Goal: Information Seeking & Learning: Learn about a topic

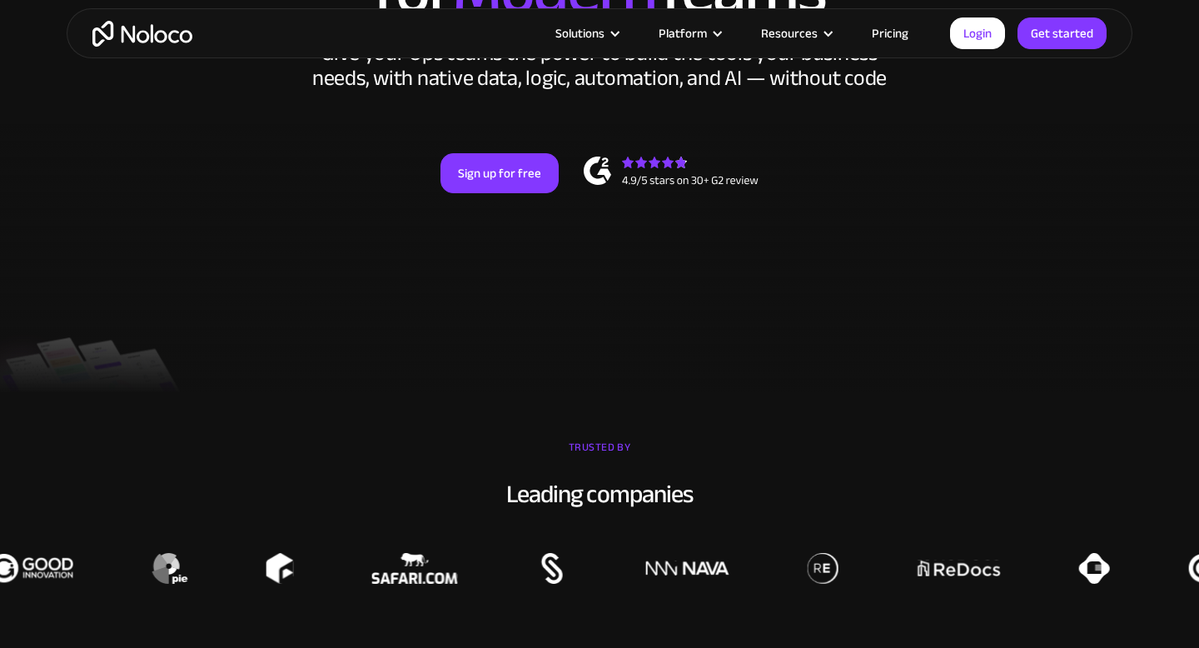
scroll to position [472, 0]
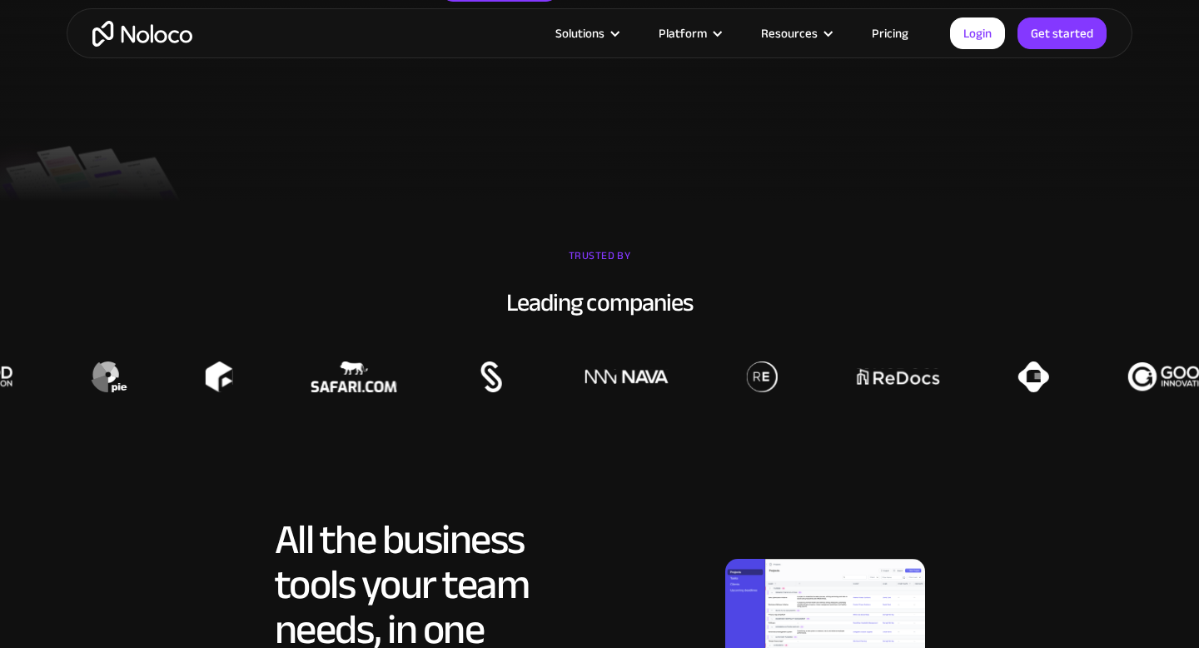
click at [883, 36] on link "Pricing" at bounding box center [890, 33] width 78 height 22
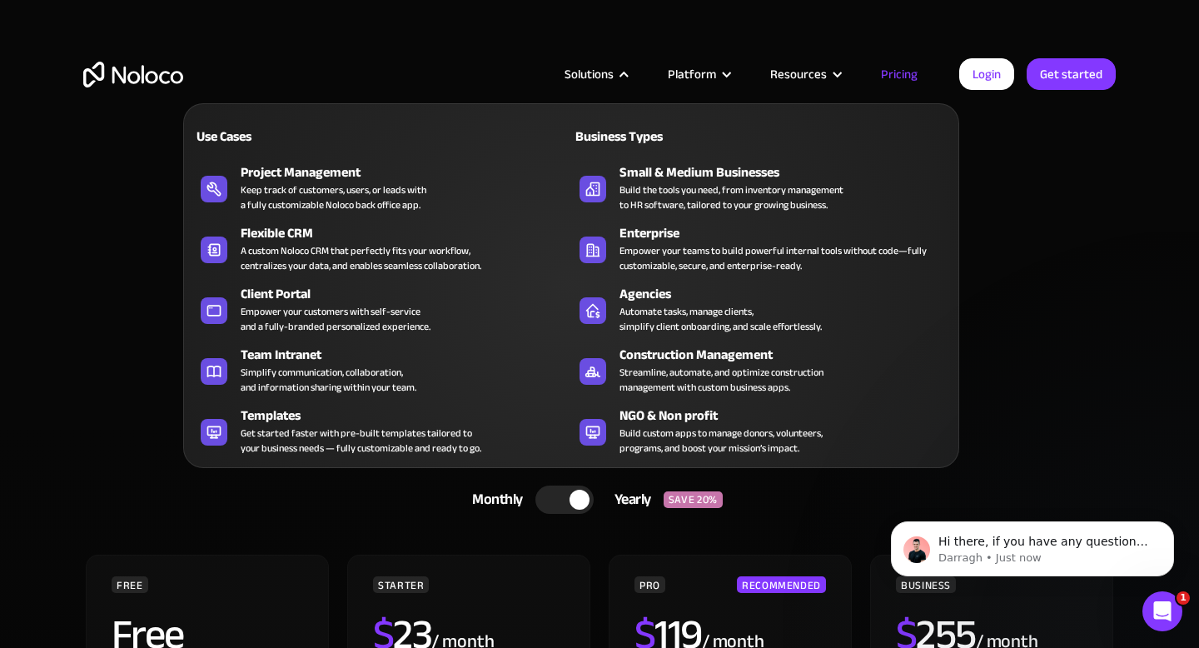
click at [342, 264] on div "A custom Noloco CRM that perfectly fits your workflow, centralizes your data, a…" at bounding box center [361, 258] width 241 height 30
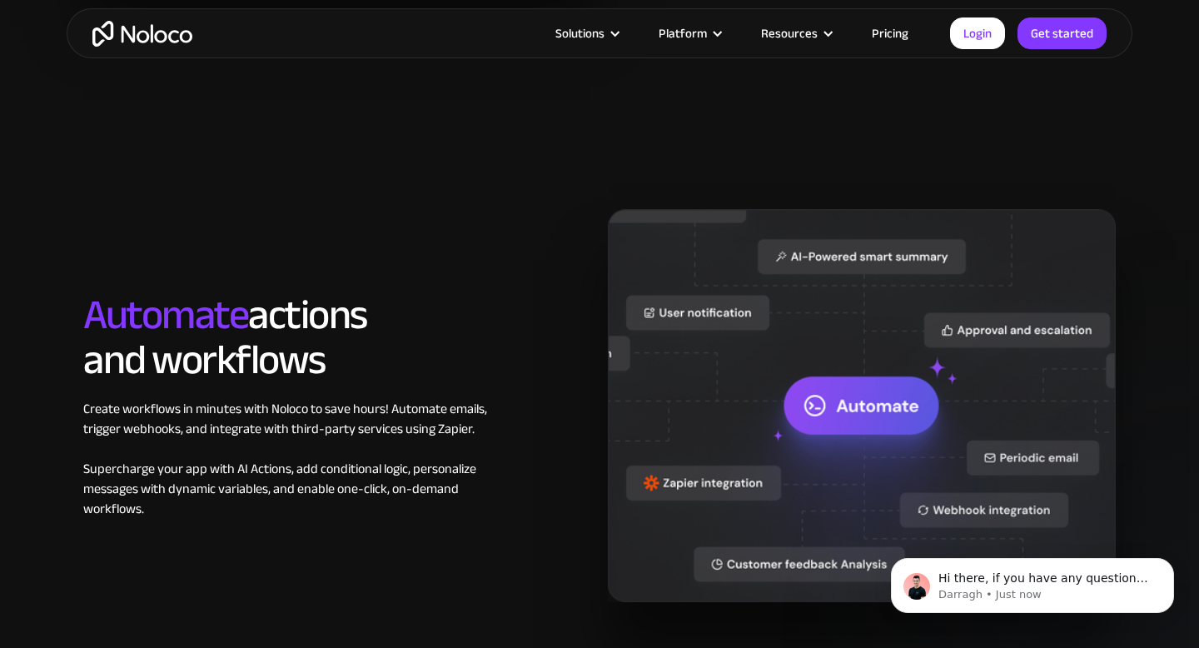
scroll to position [2566, 0]
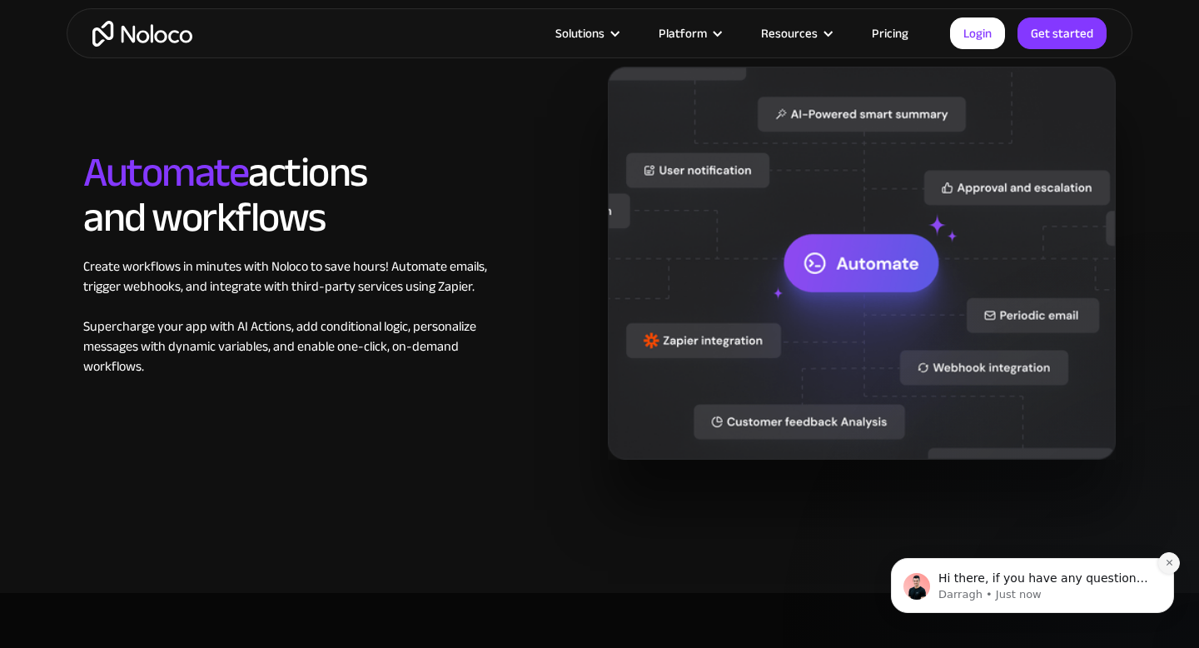
click at [1170, 562] on icon "Dismiss notification" at bounding box center [1169, 562] width 9 height 9
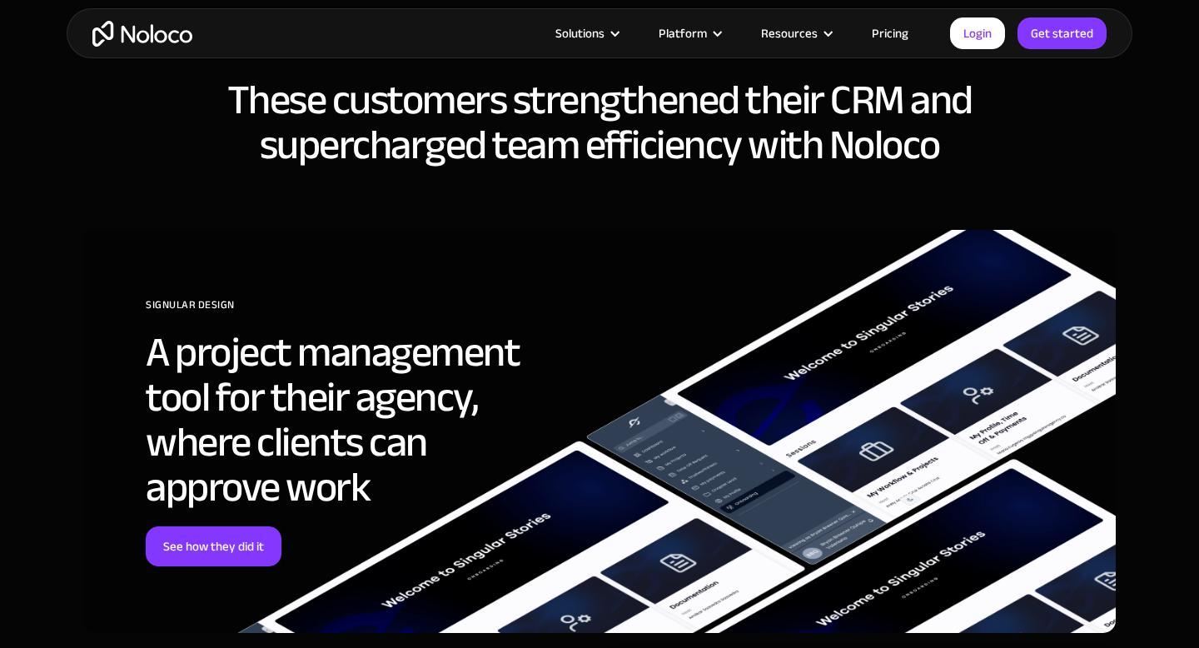
scroll to position [4105, 0]
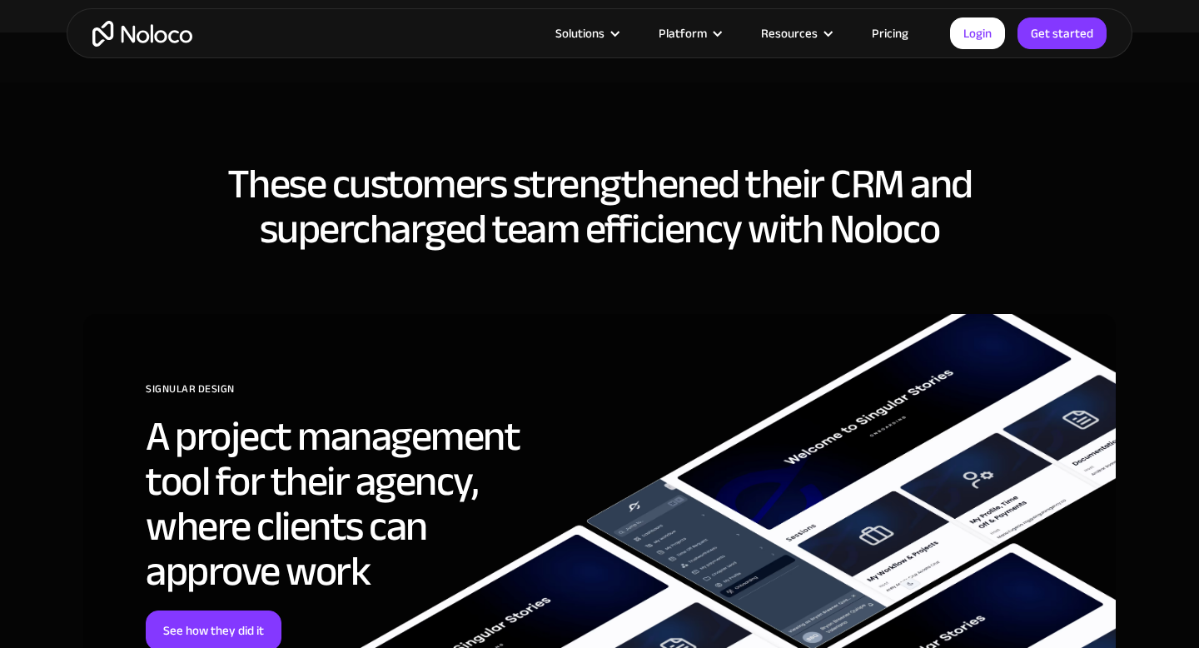
click at [427, 204] on h2 "These customers strengthened their CRM and supercharged team efficiency with No…" at bounding box center [599, 207] width 1032 height 90
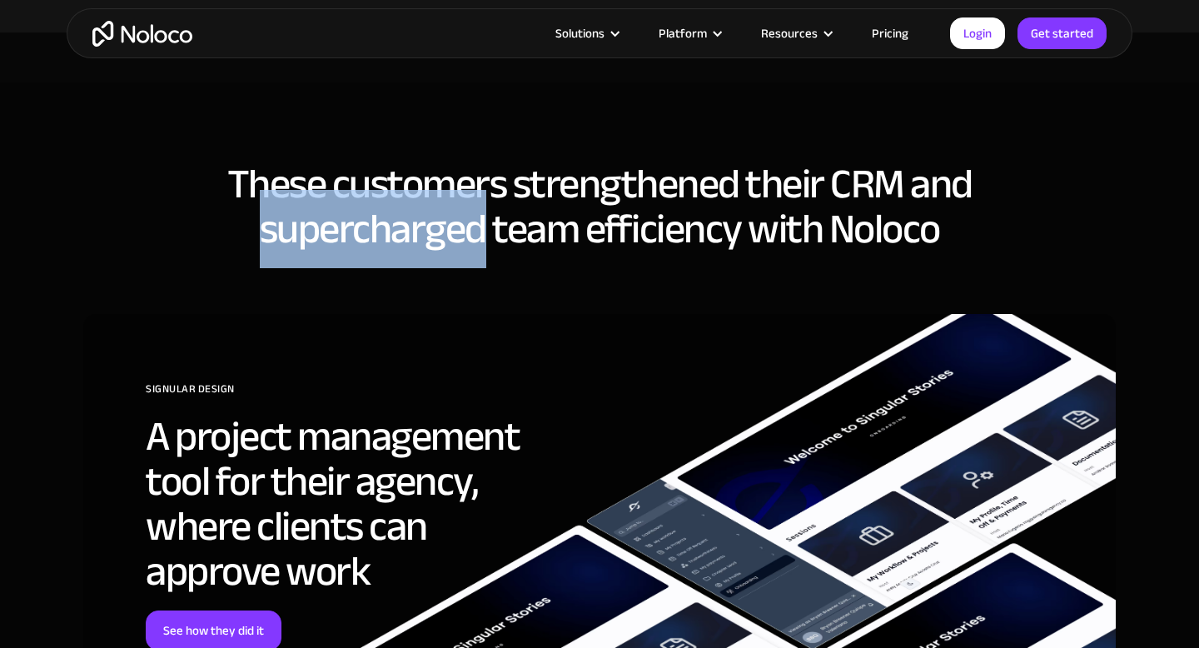
click at [427, 204] on h2 "These customers strengthened their CRM and supercharged team efficiency with No…" at bounding box center [599, 207] width 1032 height 90
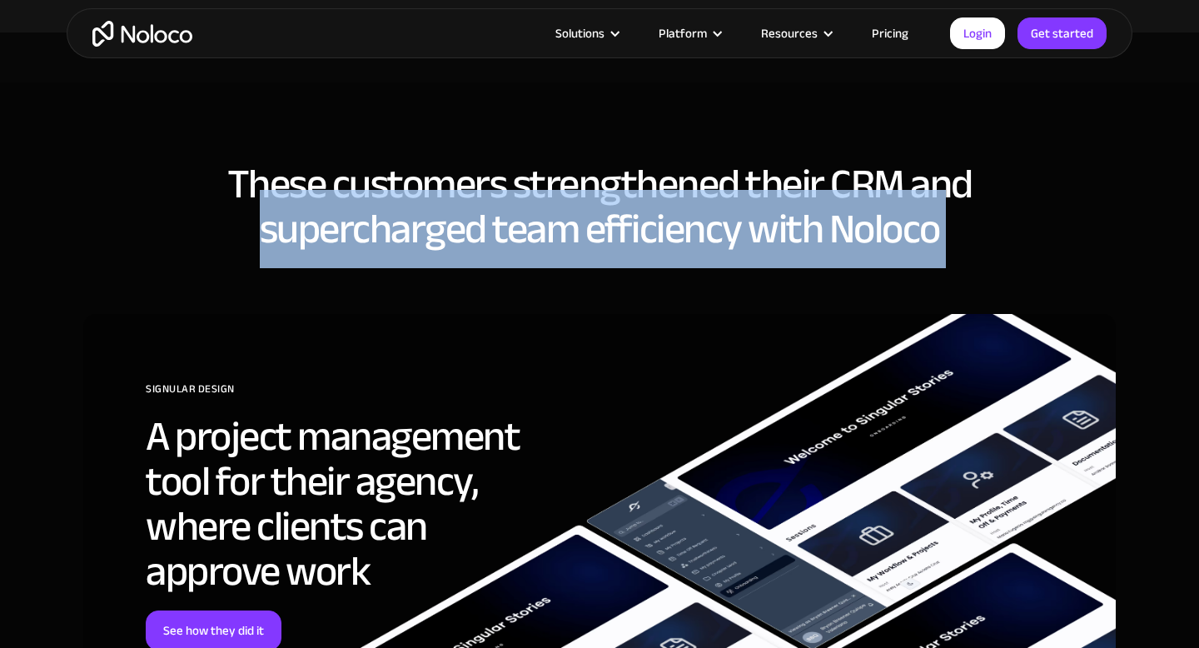
click at [427, 204] on h2 "These customers strengthened their CRM and supercharged team efficiency with No…" at bounding box center [599, 207] width 1032 height 90
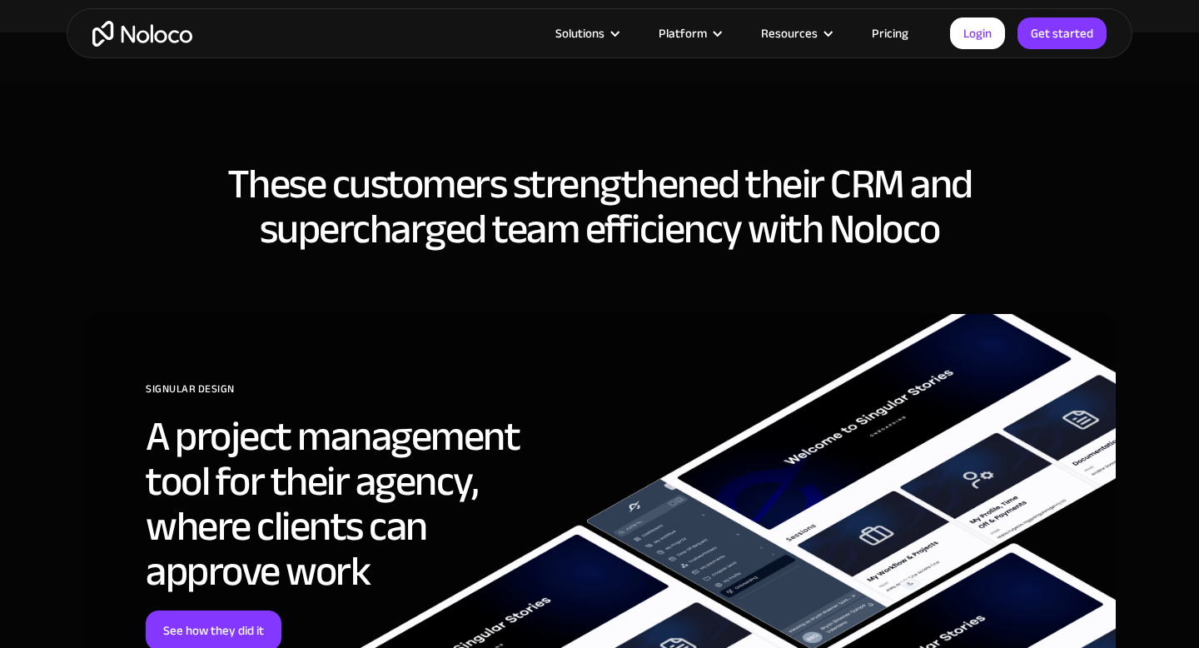
click at [478, 186] on h2 "These customers strengthened their CRM and supercharged team efficiency with No…" at bounding box center [599, 207] width 1032 height 90
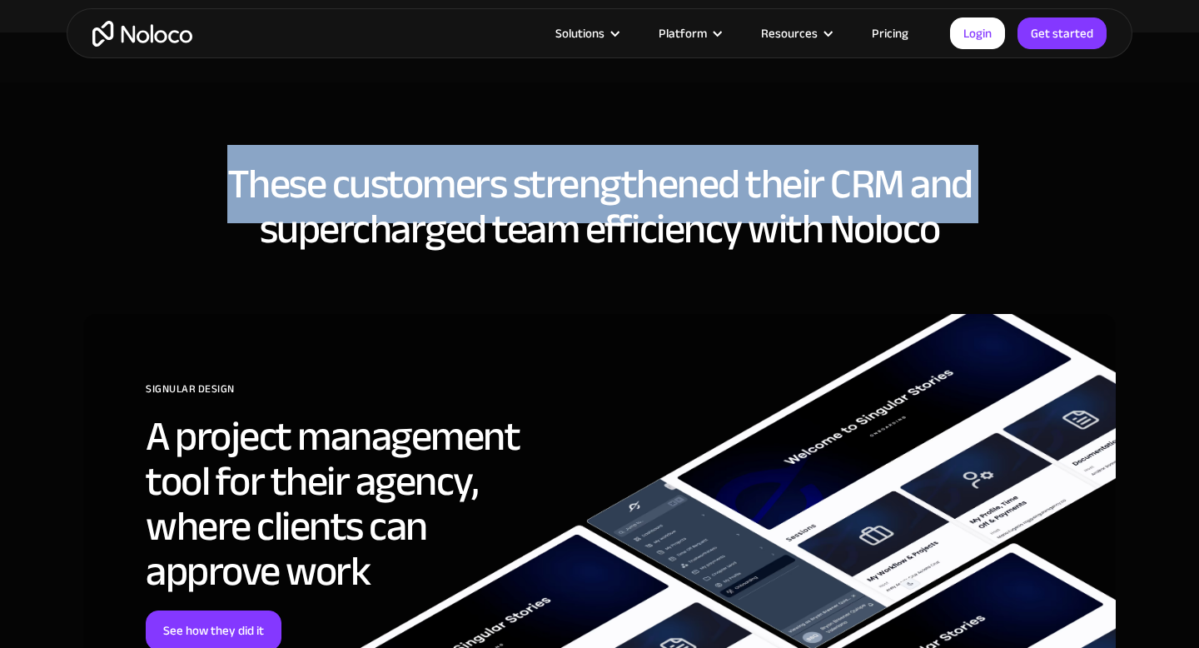
click at [478, 186] on h2 "These customers strengthened their CRM and supercharged team efficiency with No…" at bounding box center [599, 207] width 1032 height 90
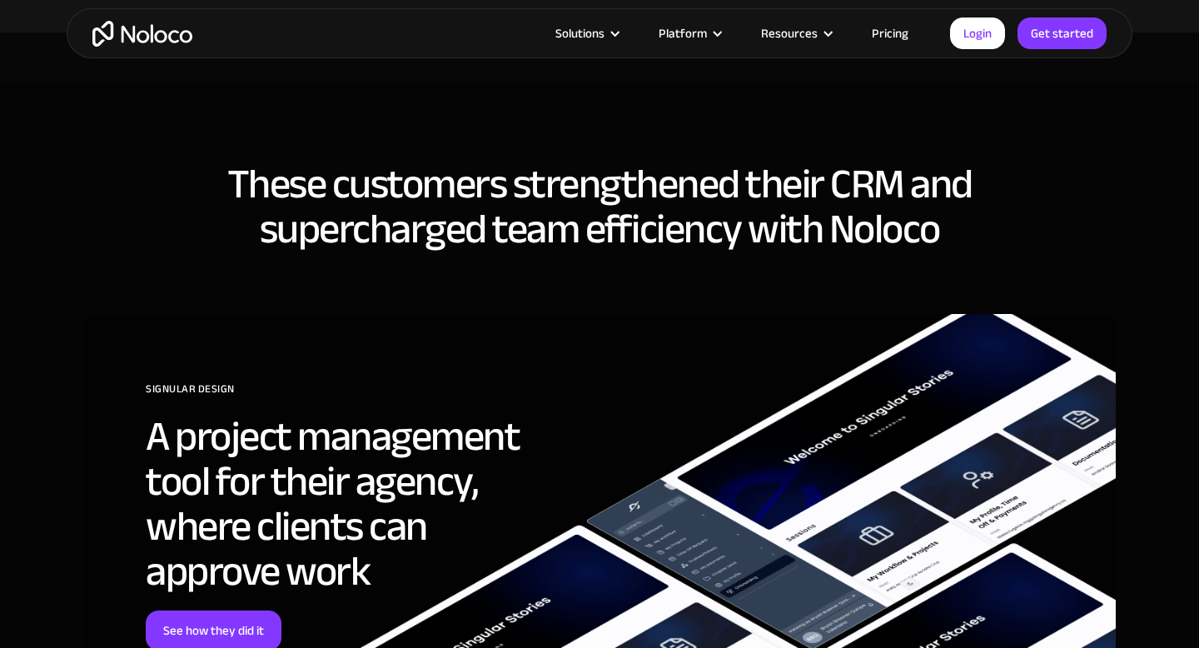
click at [488, 241] on h2 "These customers strengthened their CRM and supercharged team efficiency with No…" at bounding box center [599, 207] width 1032 height 90
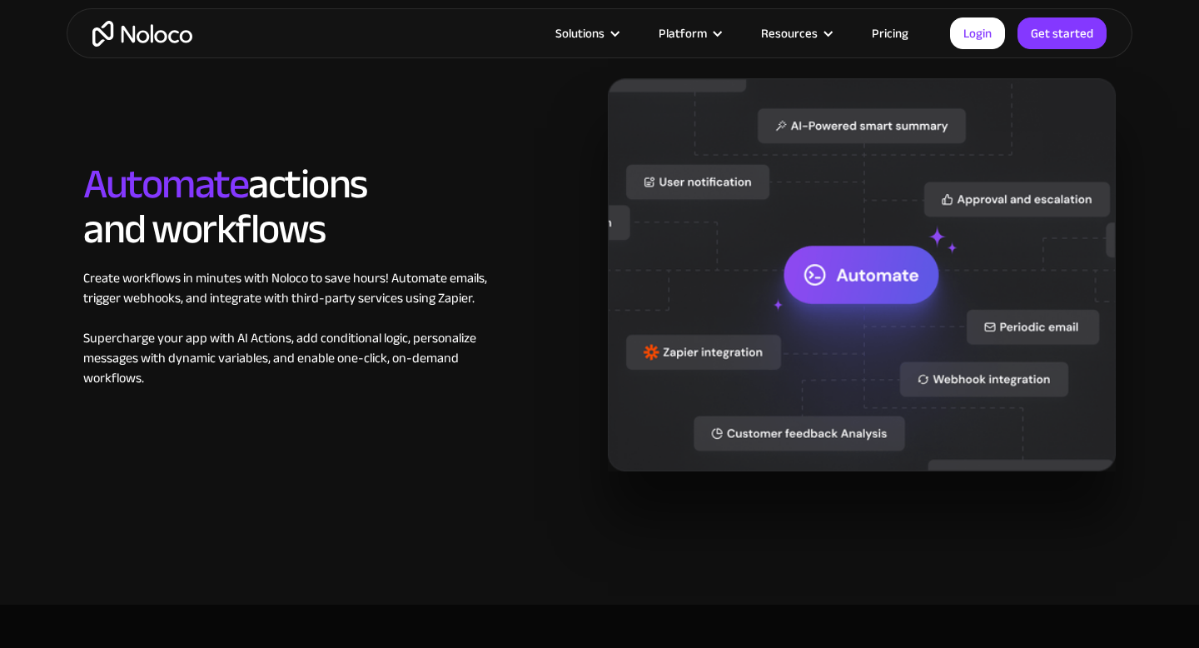
scroll to position [2460, 0]
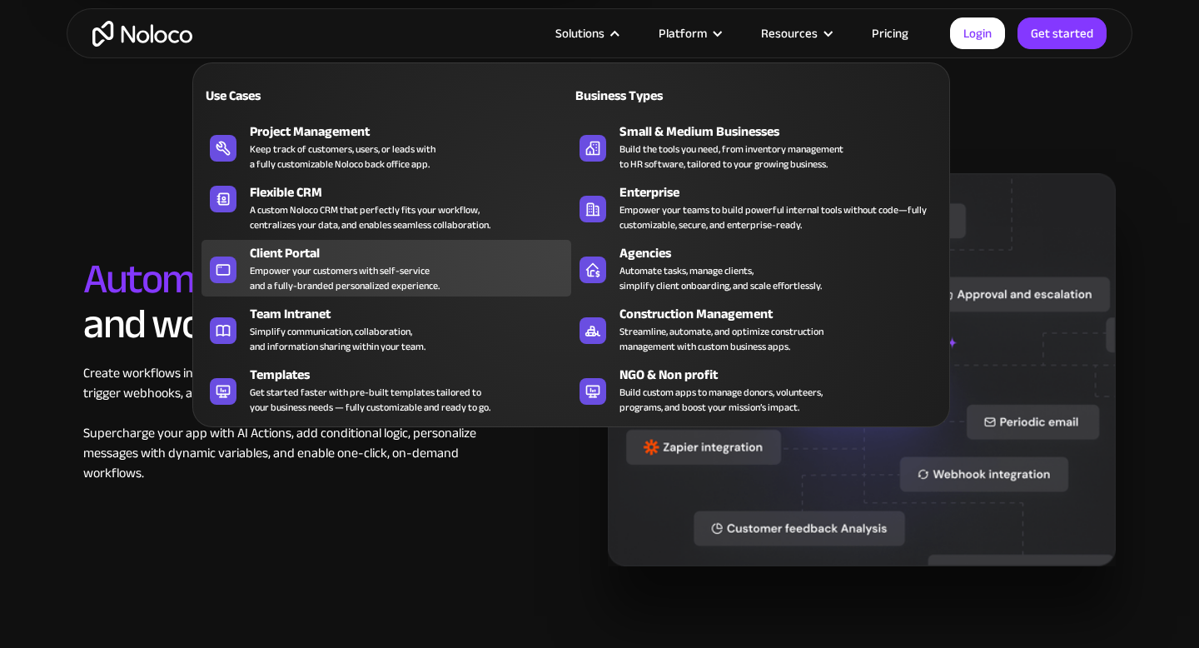
click at [411, 264] on div "Empower your customers with self-service and a fully-branded personalized exper…" at bounding box center [345, 278] width 190 height 30
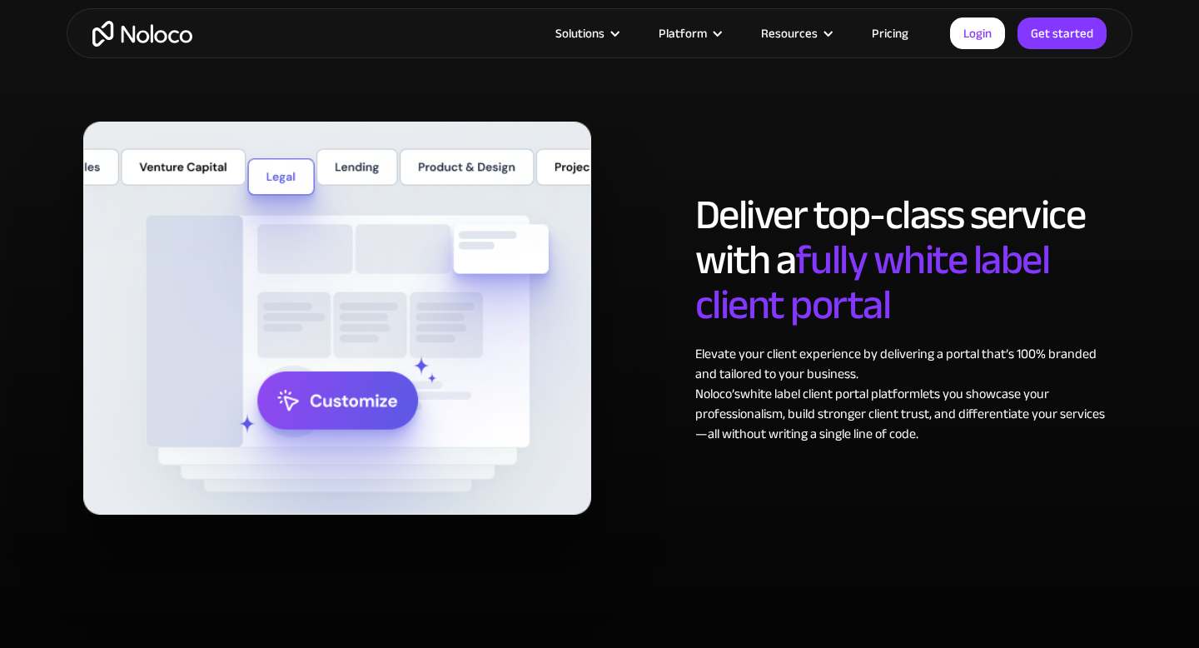
scroll to position [7972, 0]
